Goal: Share content: Share content

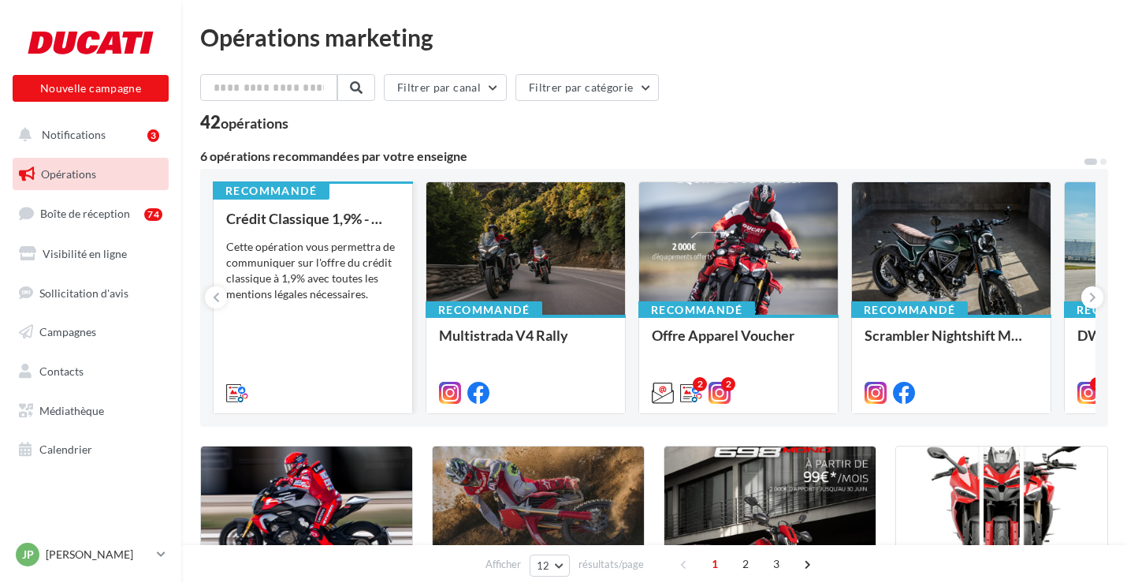
click at [313, 232] on div "Crédit Classique 1,9% - Octobre 2025 Cette opération vous permettra de communiq…" at bounding box center [312, 305] width 173 height 188
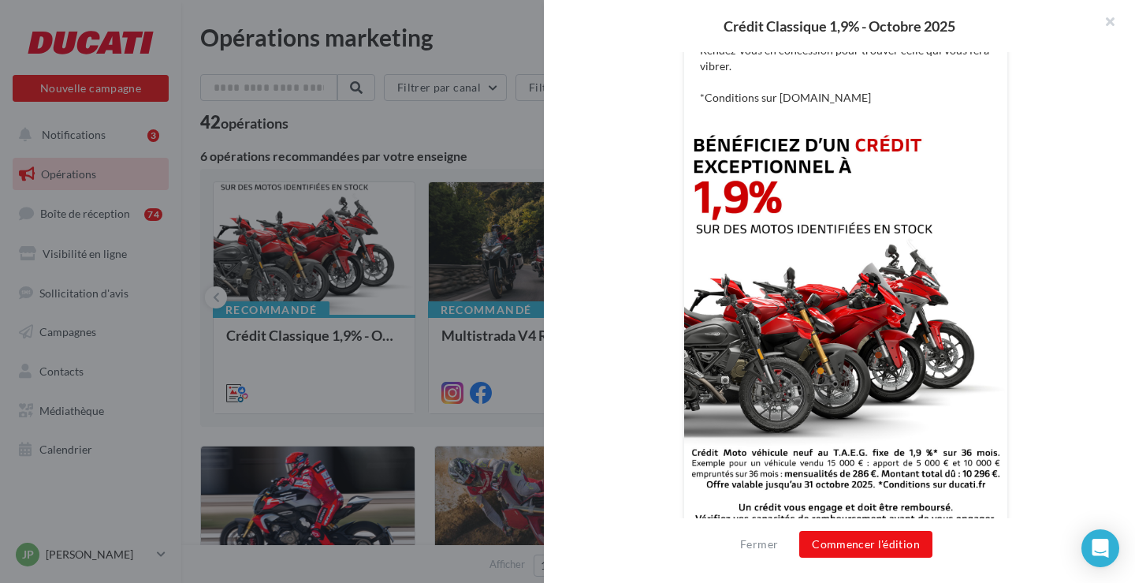
scroll to position [448, 0]
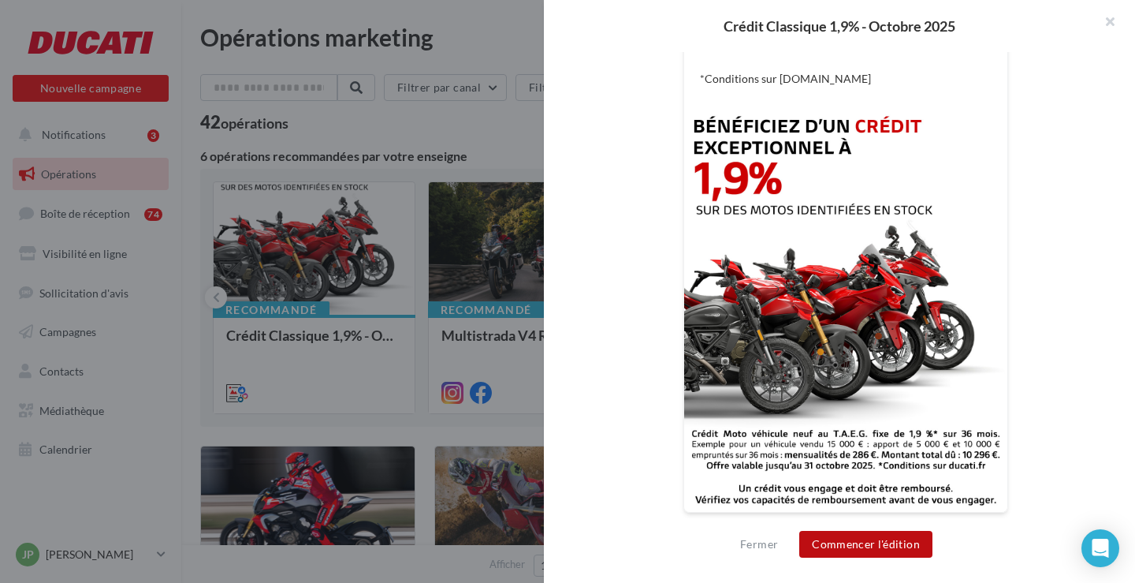
click at [885, 549] on button "Commencer l'édition" at bounding box center [865, 544] width 133 height 27
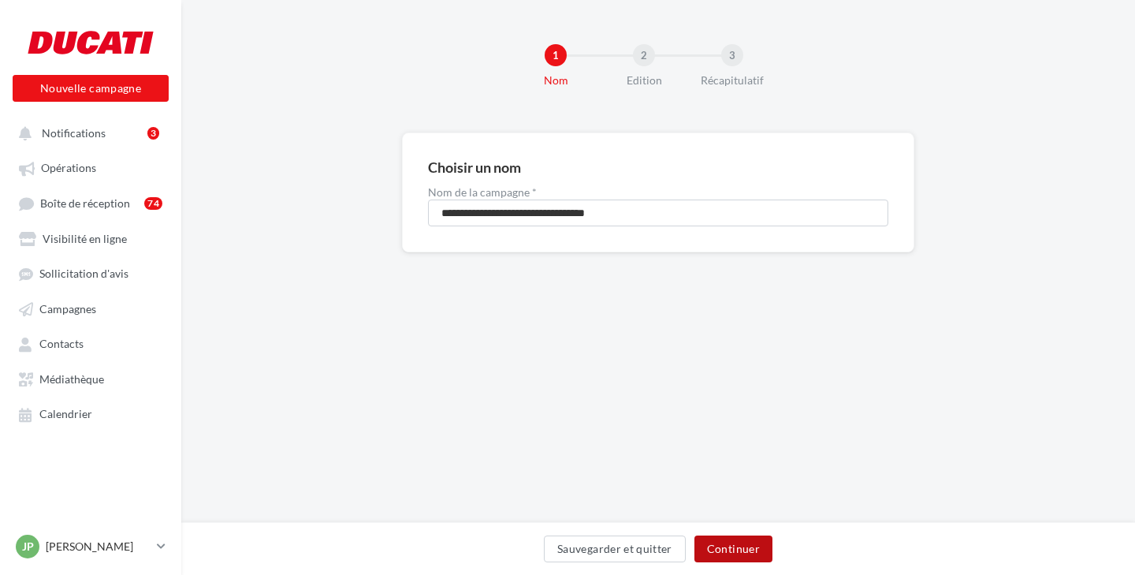
click at [728, 555] on button "Continuer" at bounding box center [734, 548] width 78 height 27
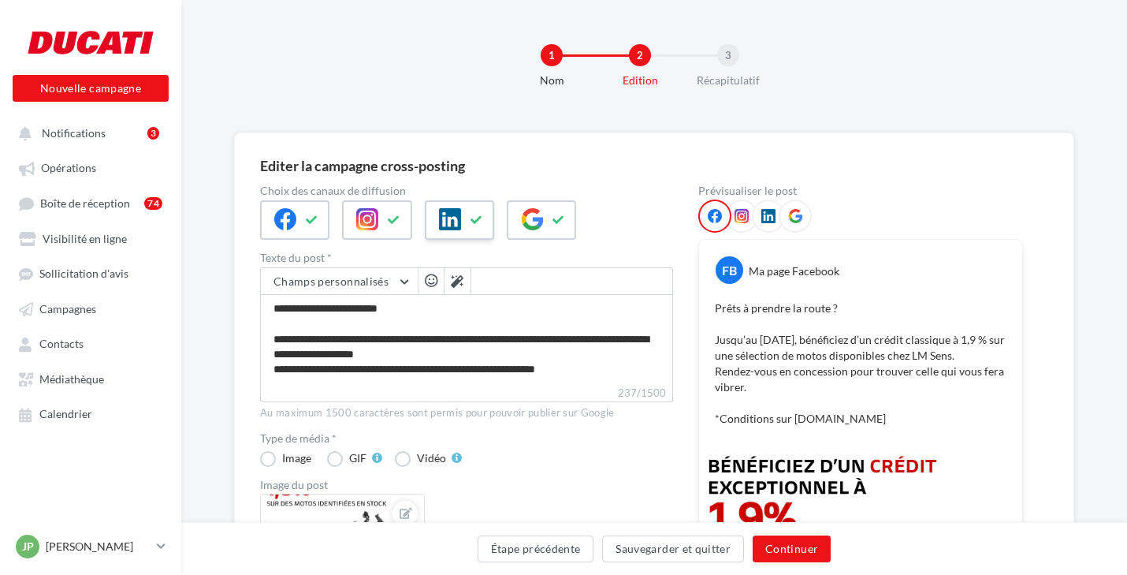
click at [473, 232] on div at bounding box center [459, 219] width 69 height 39
click at [564, 229] on button at bounding box center [559, 220] width 19 height 24
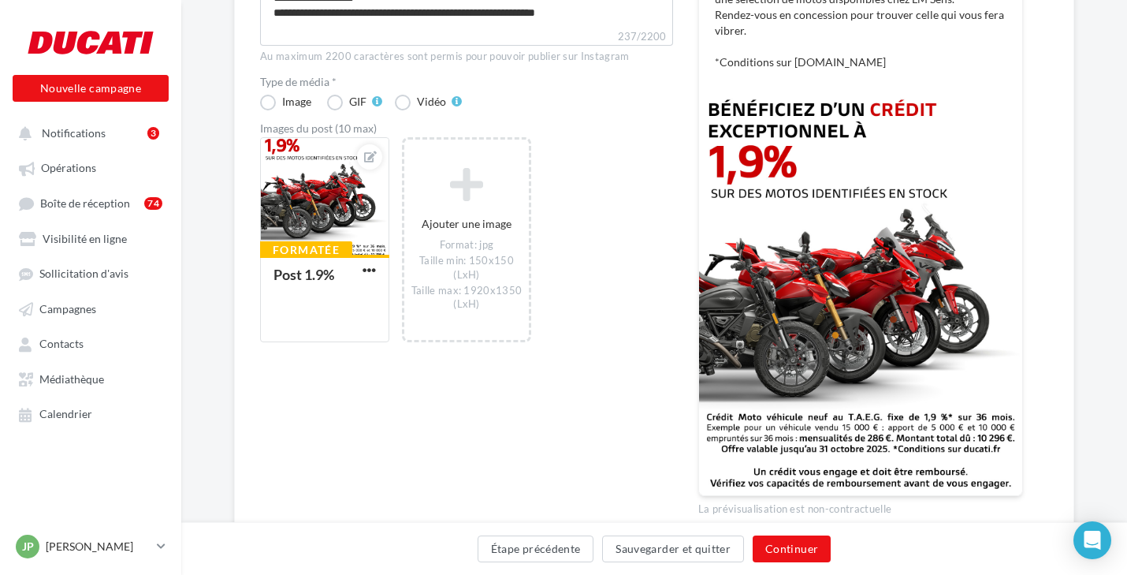
scroll to position [394, 0]
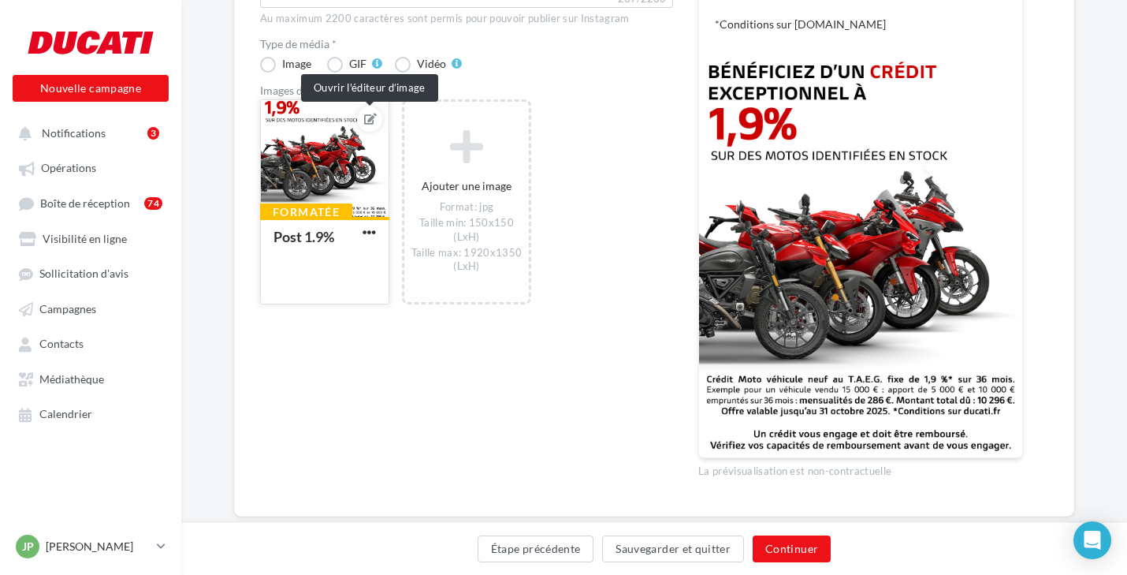
click at [369, 121] on icon at bounding box center [370, 119] width 13 height 11
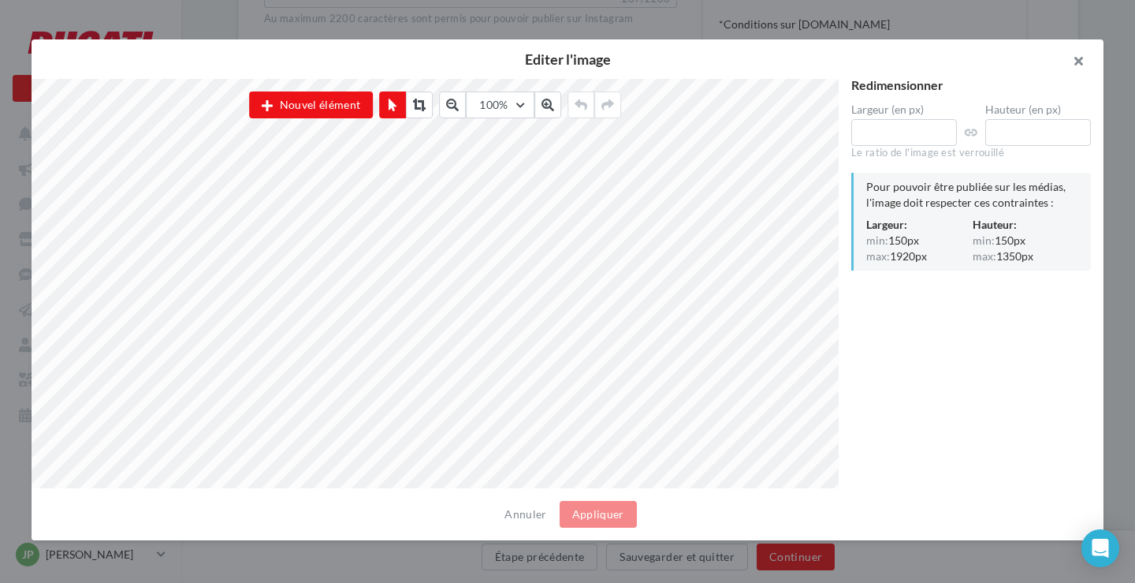
click at [1071, 65] on button "button" at bounding box center [1072, 62] width 63 height 47
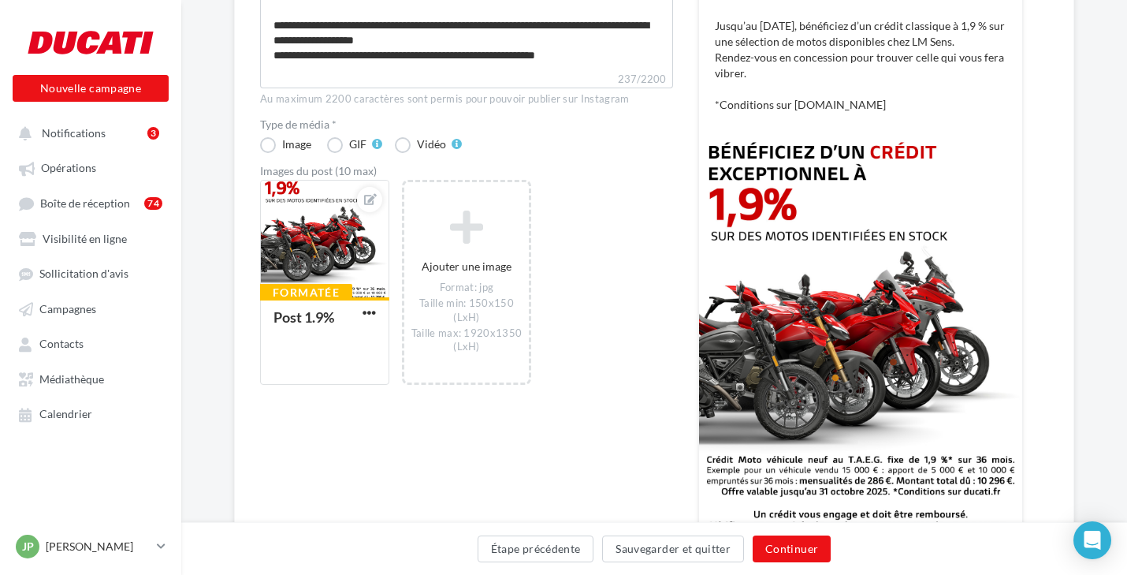
scroll to position [315, 0]
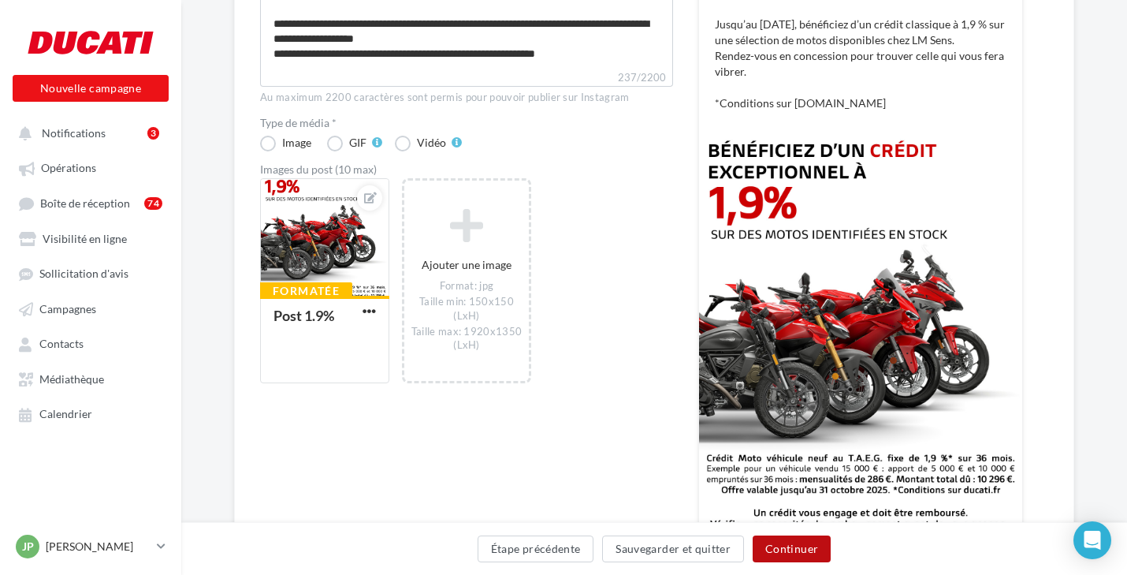
click at [799, 550] on button "Continuer" at bounding box center [792, 548] width 78 height 27
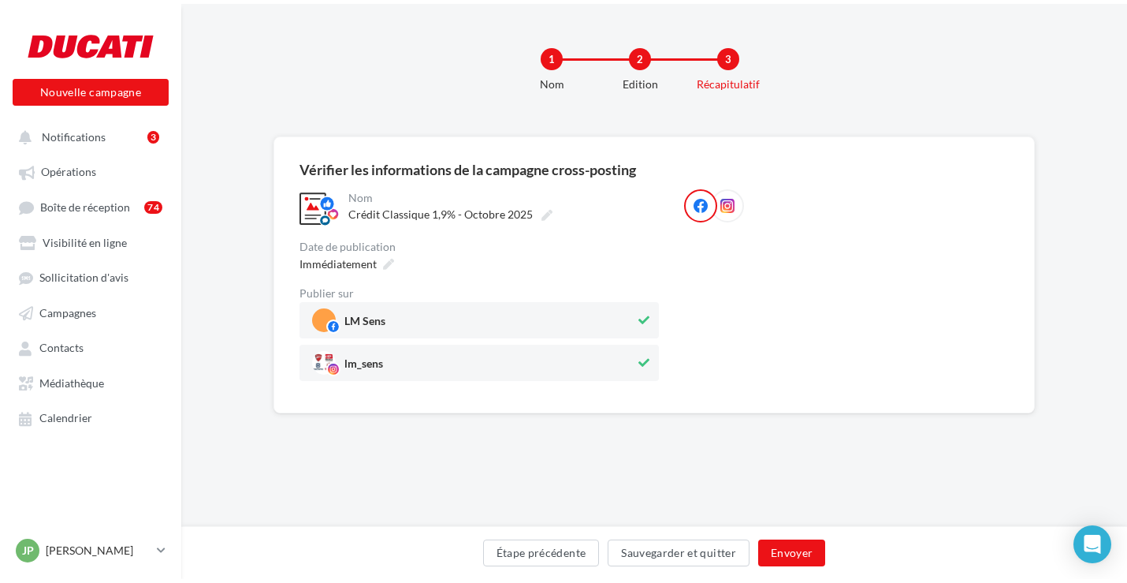
scroll to position [0, 0]
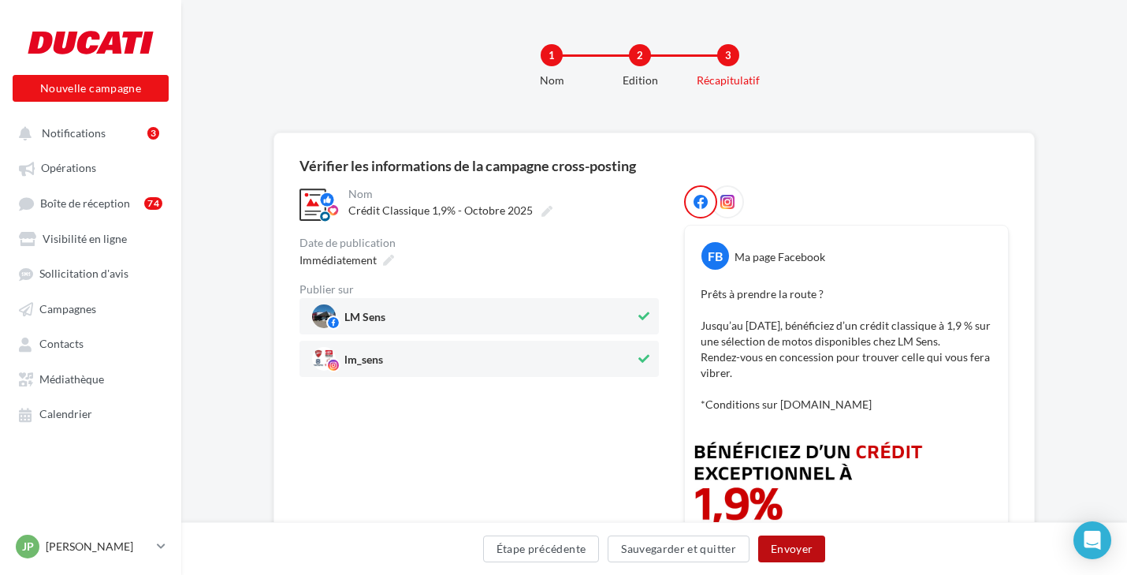
click at [792, 545] on button "Envoyer" at bounding box center [791, 548] width 67 height 27
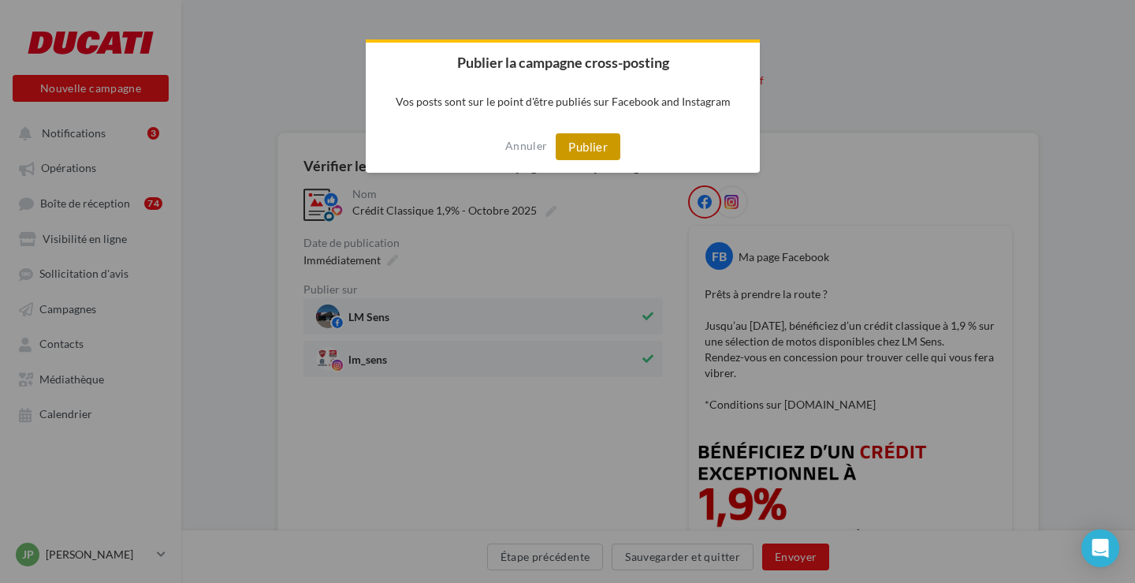
click at [605, 141] on button "Publier" at bounding box center [588, 146] width 65 height 27
